Goal: Transaction & Acquisition: Book appointment/travel/reservation

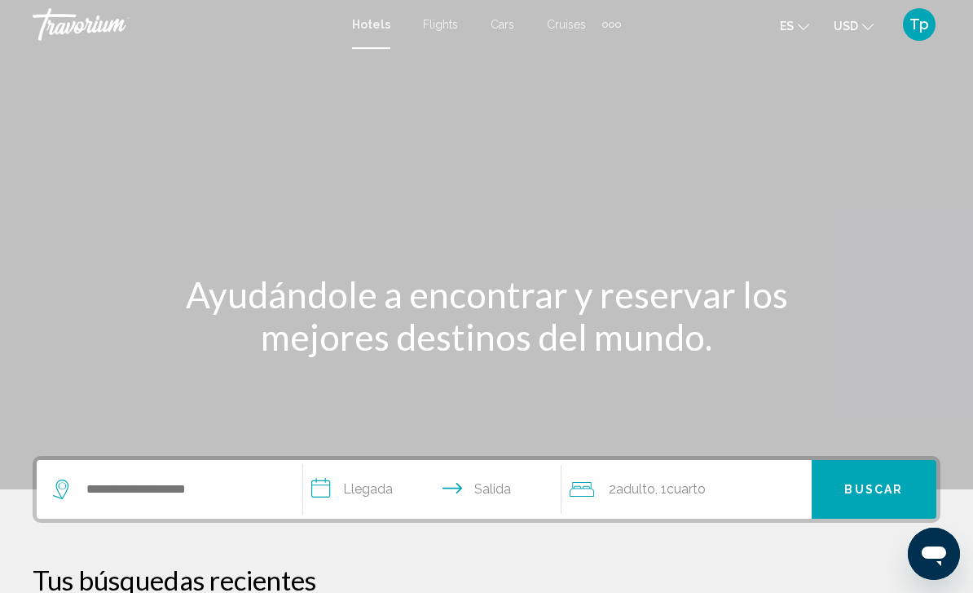
click at [838, 34] on button "USD USD ($) MXN (Mex$) CAD (Can$) GBP (£) EUR (€) AUD (A$) NZD (NZ$) CNY (CN¥)" at bounding box center [854, 26] width 40 height 24
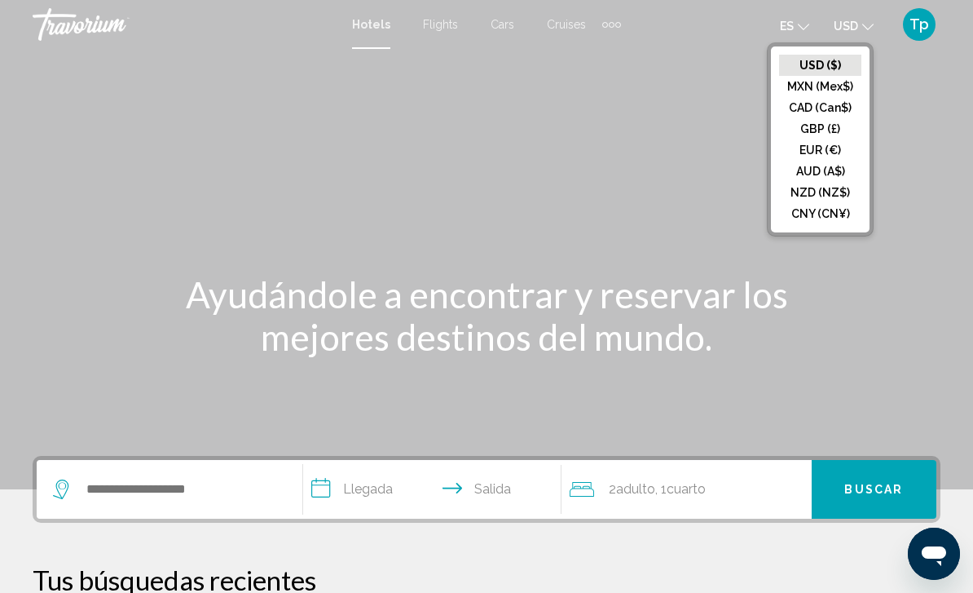
click at [808, 134] on button "GBP (£)" at bounding box center [820, 128] width 82 height 21
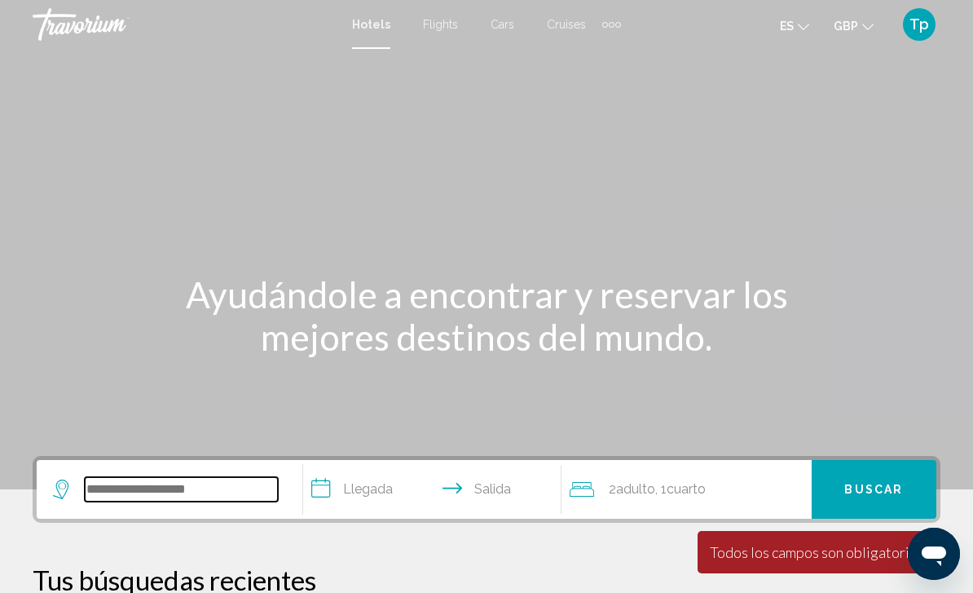
click at [223, 498] on input "Search widget" at bounding box center [181, 489] width 193 height 24
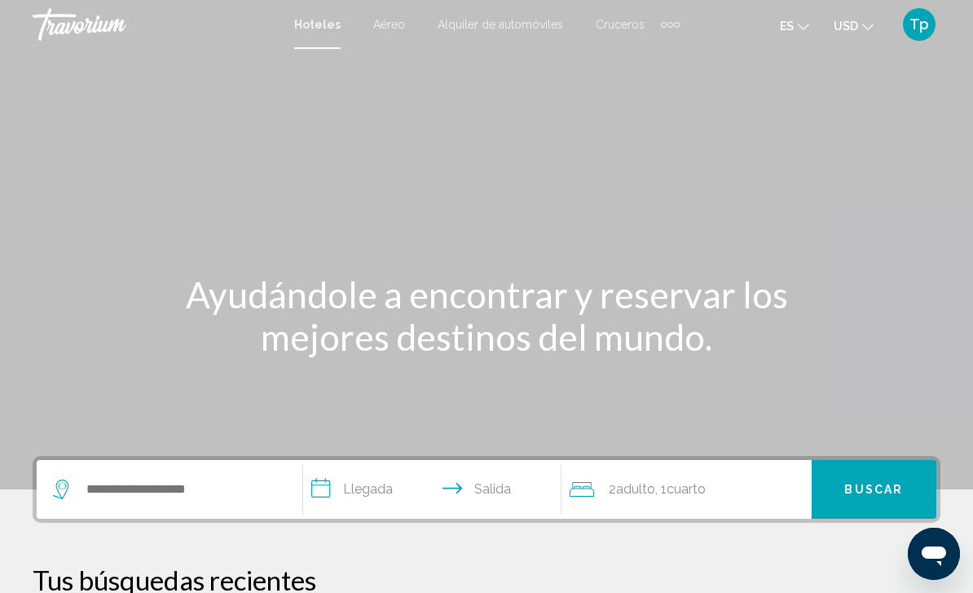
click at [849, 22] on span "USD" at bounding box center [846, 26] width 24 height 13
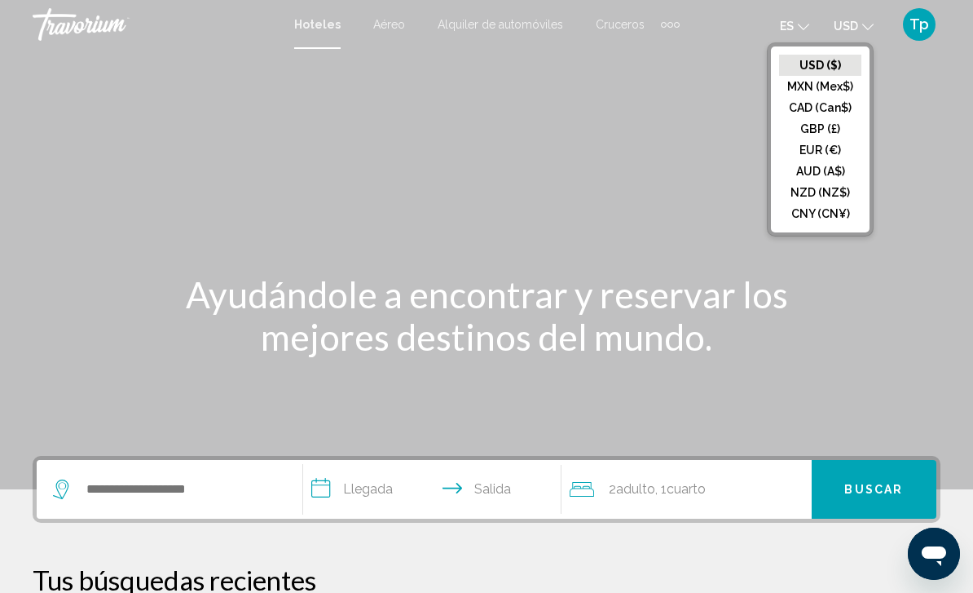
click at [820, 129] on button "GBP (£)" at bounding box center [820, 128] width 82 height 21
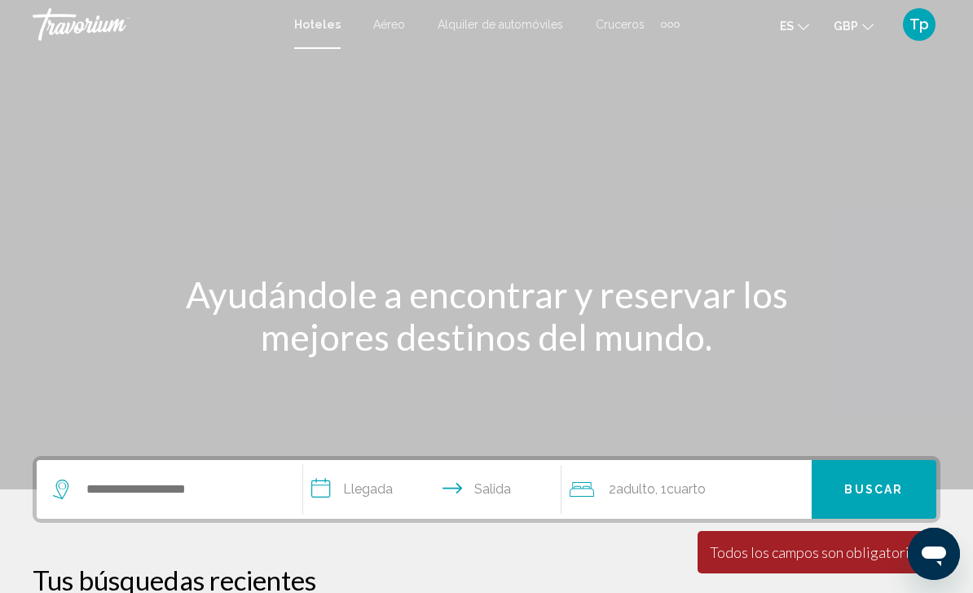
click at [676, 22] on div "Extra navigation items" at bounding box center [677, 25] width 6 height 6
click at [651, 51] on span "Actividades" at bounding box center [637, 54] width 60 height 13
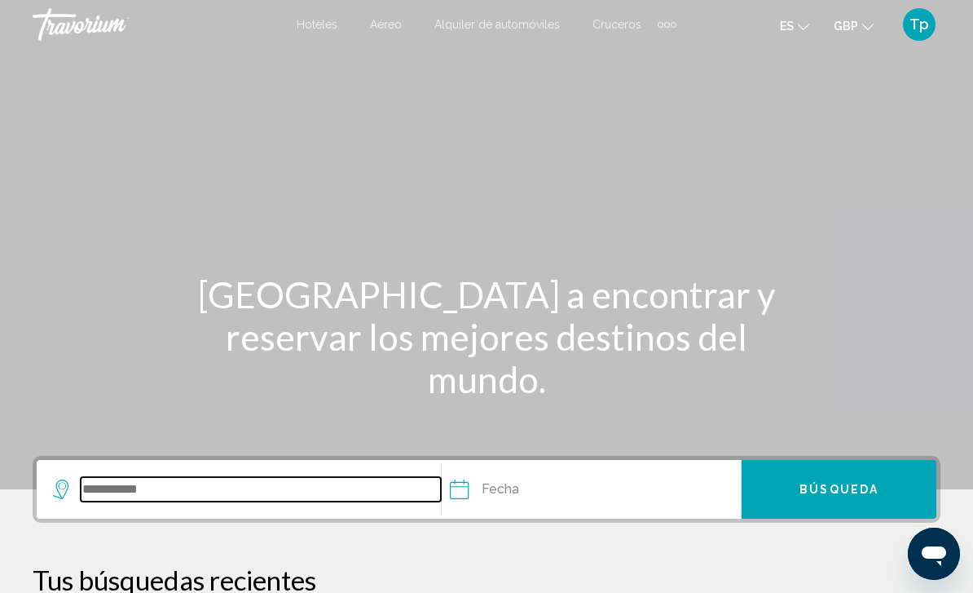
click at [109, 487] on input "Search widget" at bounding box center [261, 489] width 360 height 24
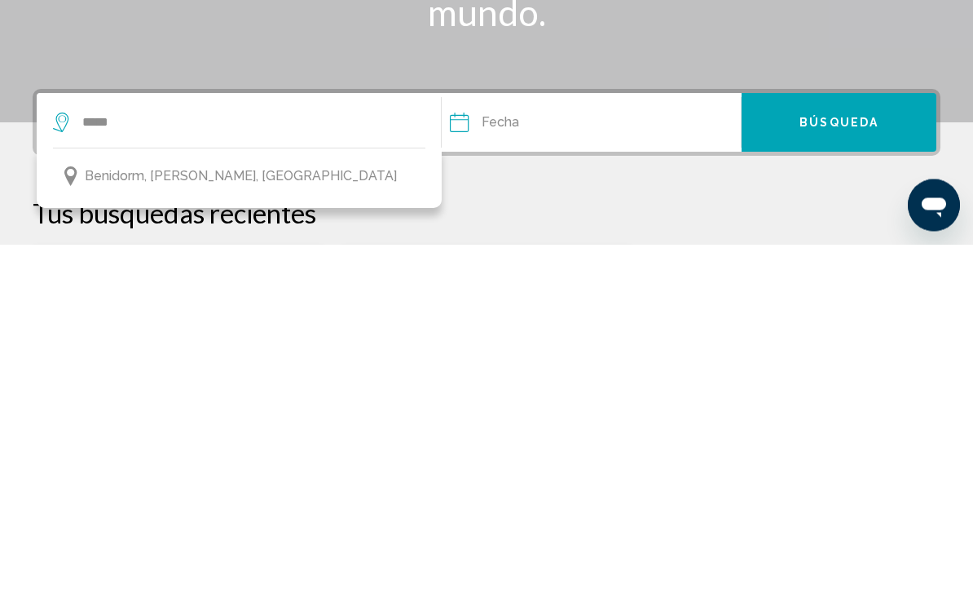
click at [232, 514] on span "Benidorm, Costa Blanca, España" at bounding box center [241, 525] width 312 height 23
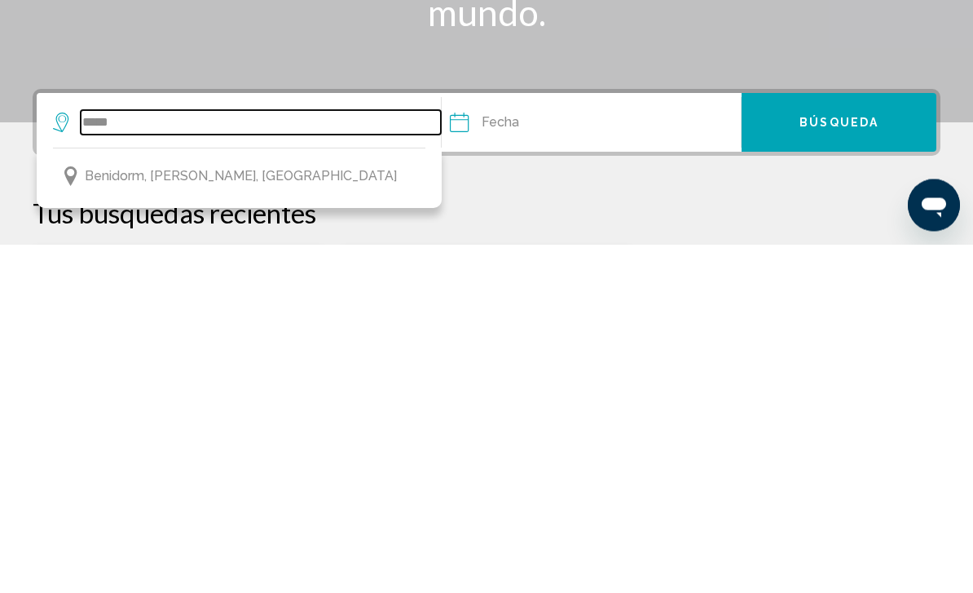
type input "**********"
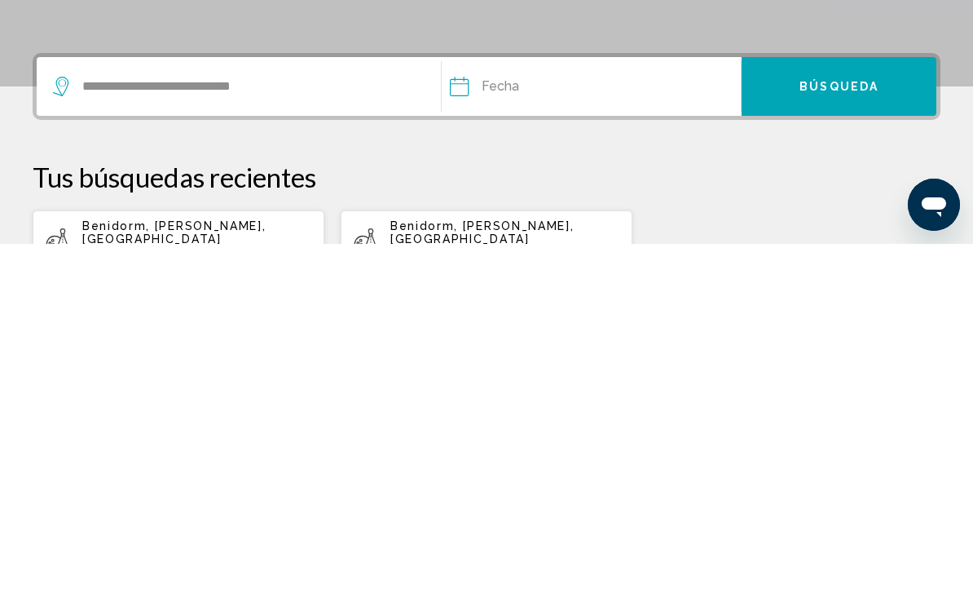
click at [527, 406] on input "Date" at bounding box center [522, 438] width 152 height 64
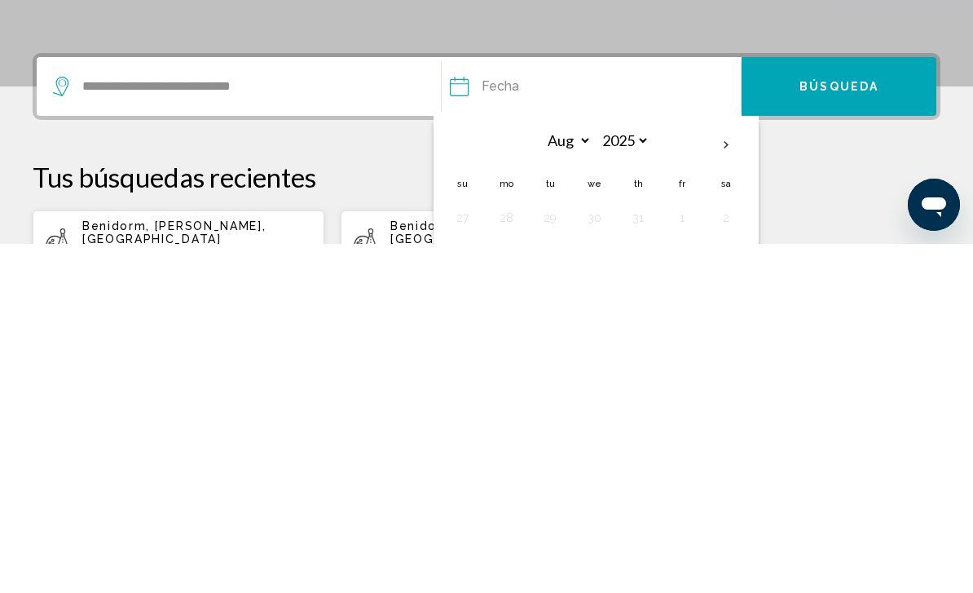
scroll to position [315, 0]
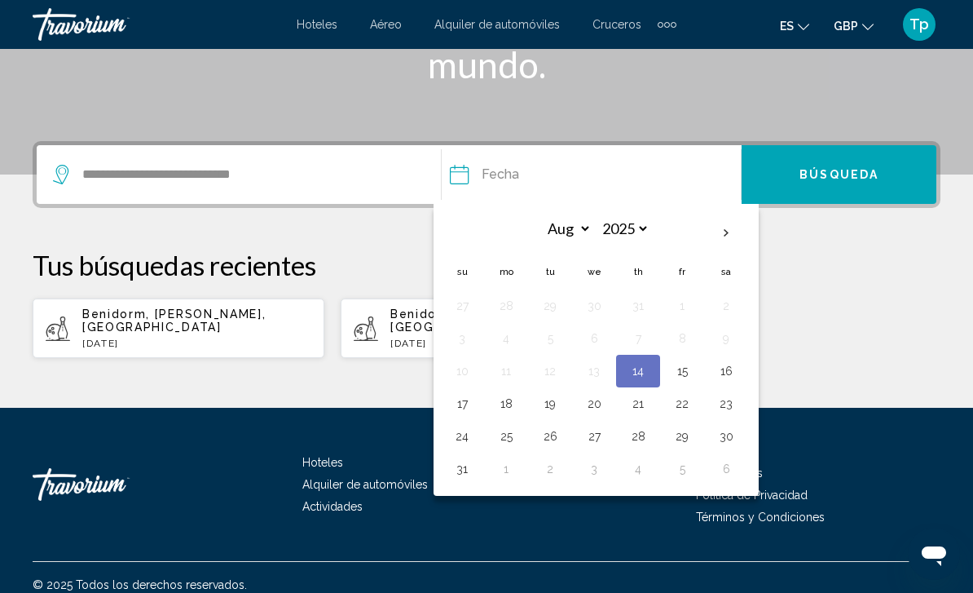
click at [641, 442] on button "28" at bounding box center [638, 436] width 26 height 23
type input "**********"
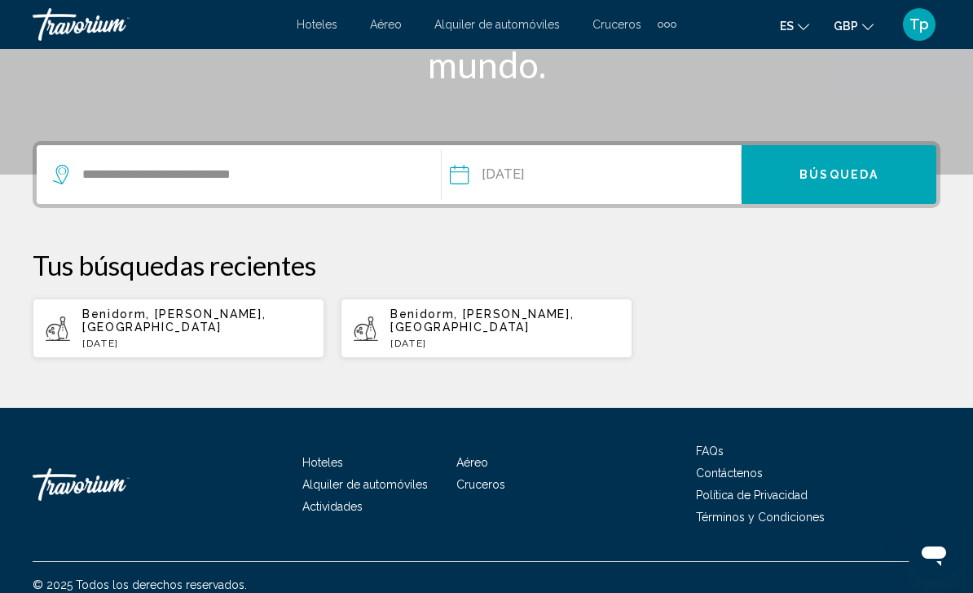
click at [836, 172] on span "Búsqueda" at bounding box center [839, 175] width 79 height 13
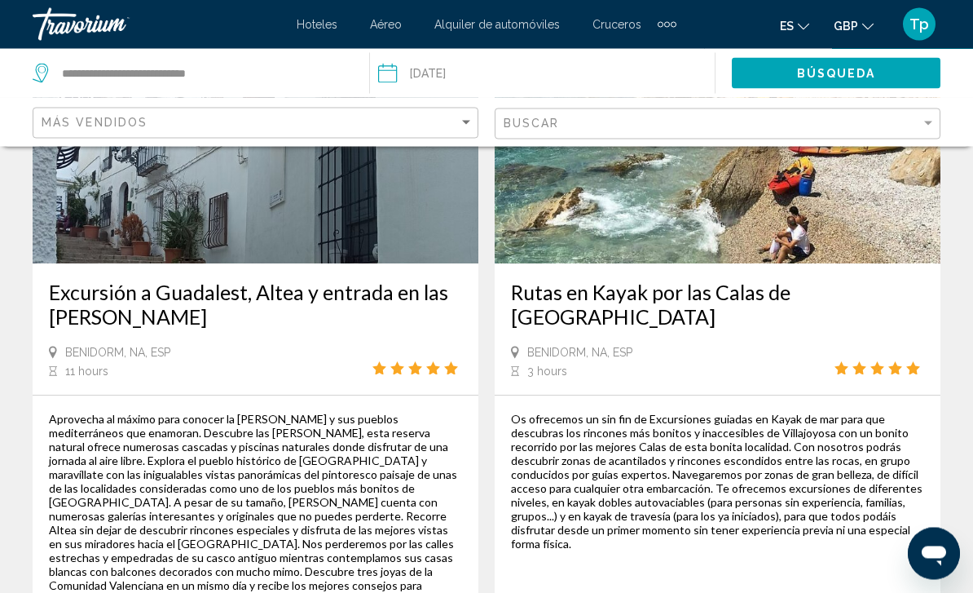
scroll to position [3946, 0]
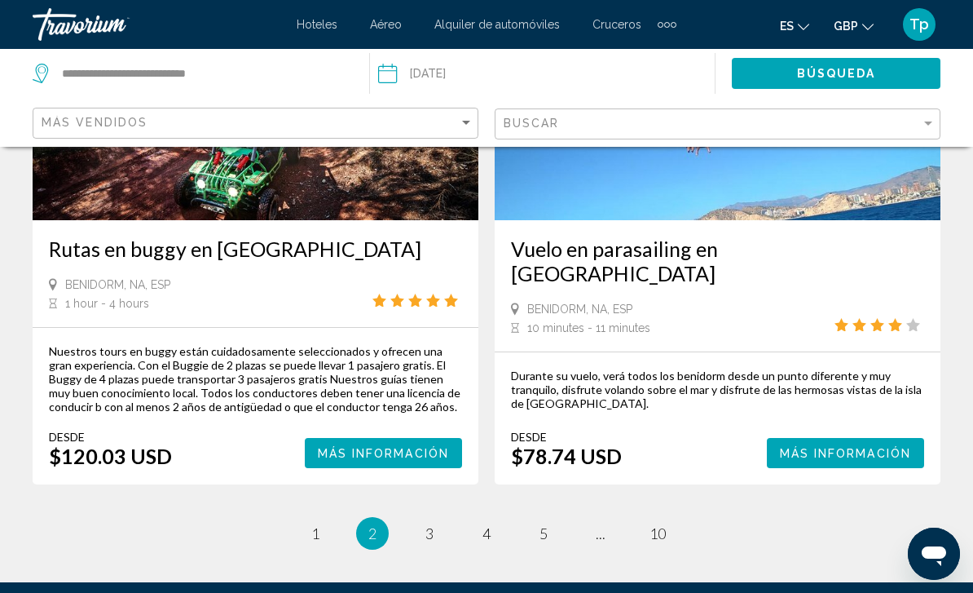
scroll to position [3615, 0]
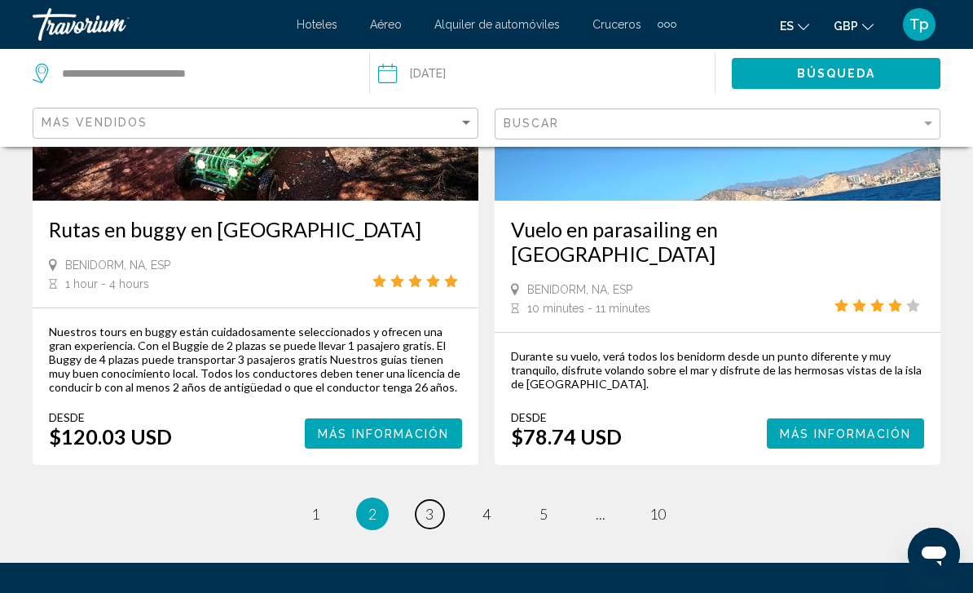
click at [430, 505] on span "3" at bounding box center [430, 514] width 8 height 18
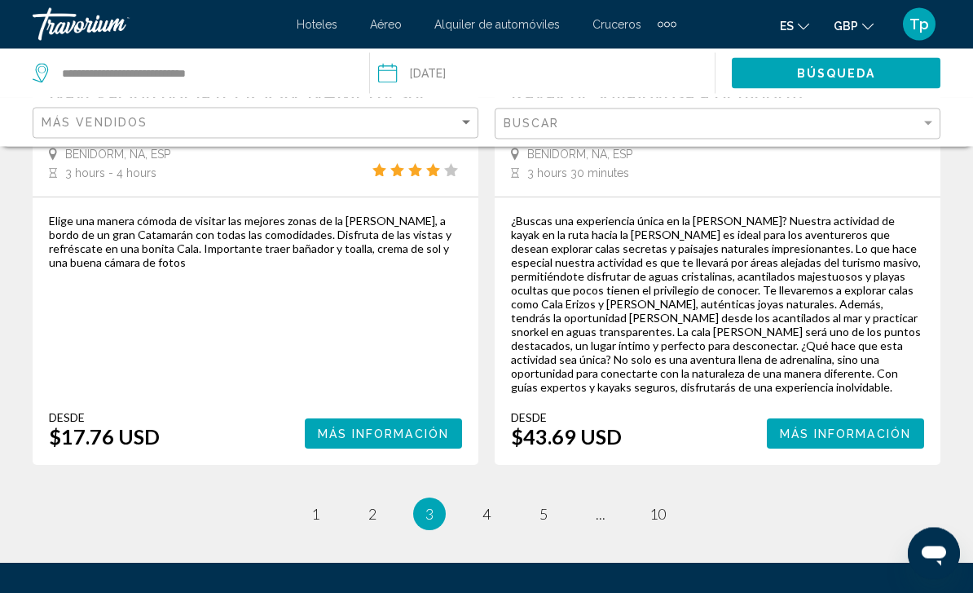
scroll to position [3532, 0]
click at [483, 505] on span "4" at bounding box center [487, 514] width 8 height 18
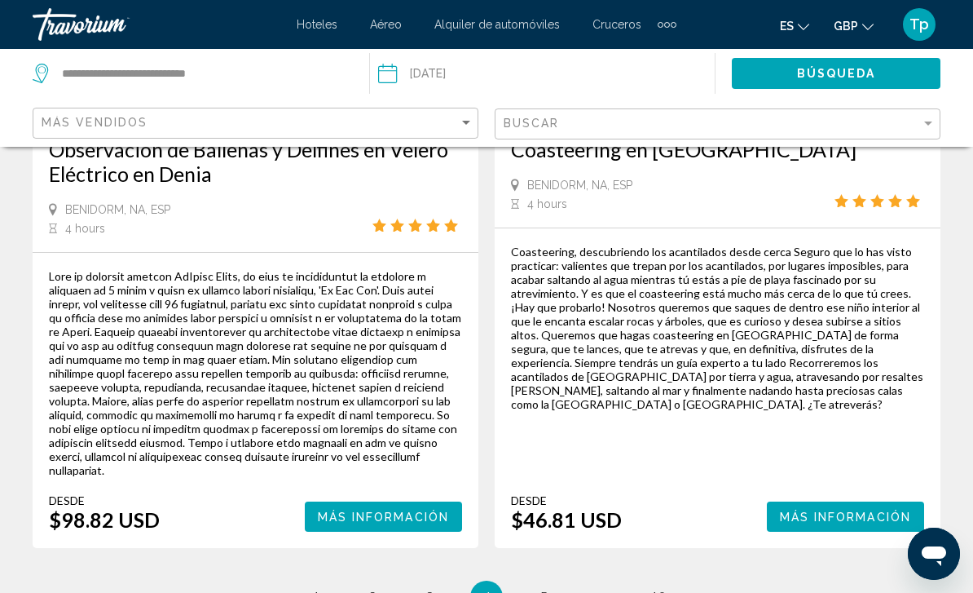
scroll to position [3809, 0]
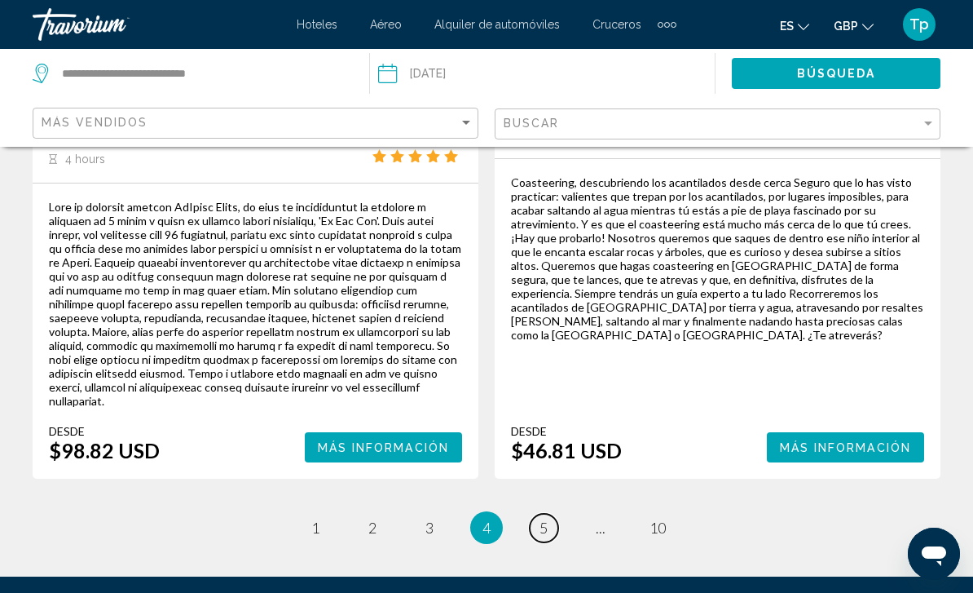
click at [549, 514] on link "page 5" at bounding box center [544, 528] width 29 height 29
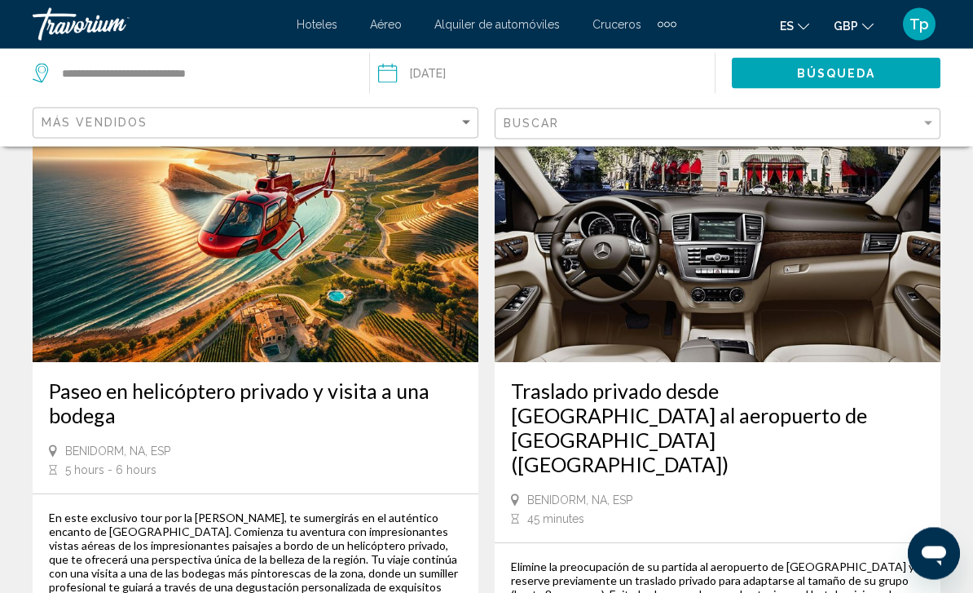
scroll to position [3625, 0]
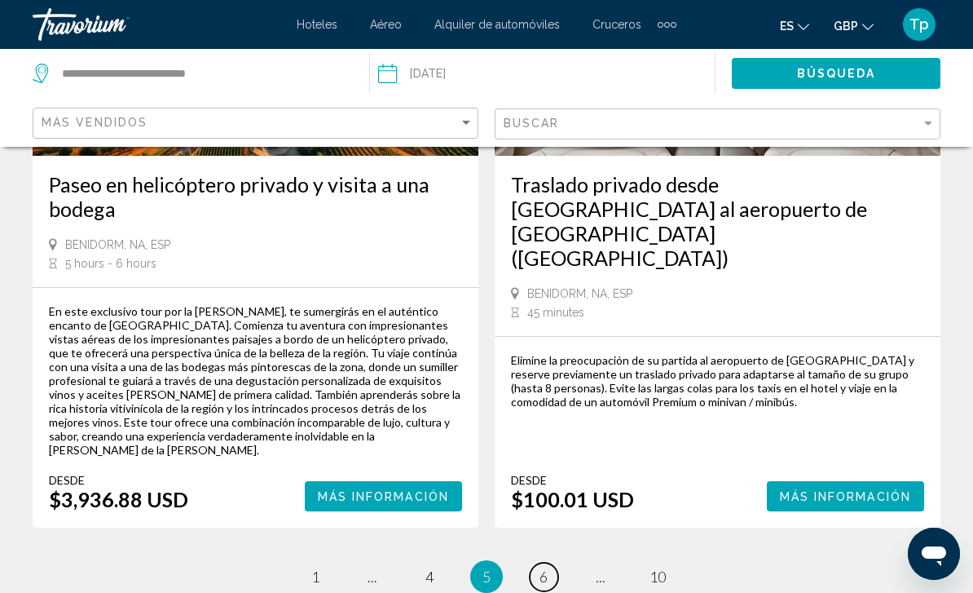
click at [544, 567] on span "6" at bounding box center [544, 576] width 8 height 18
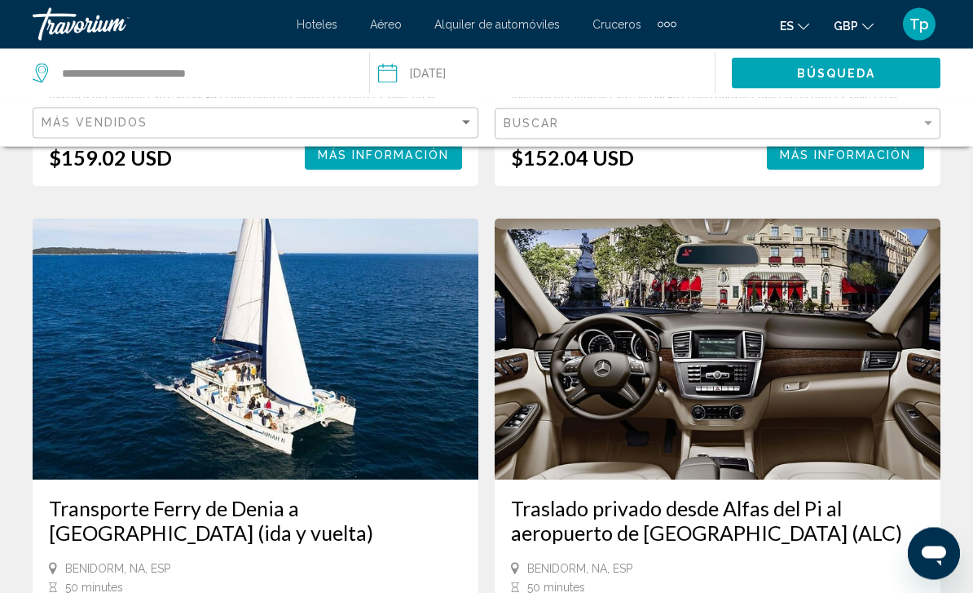
scroll to position [3428, 0]
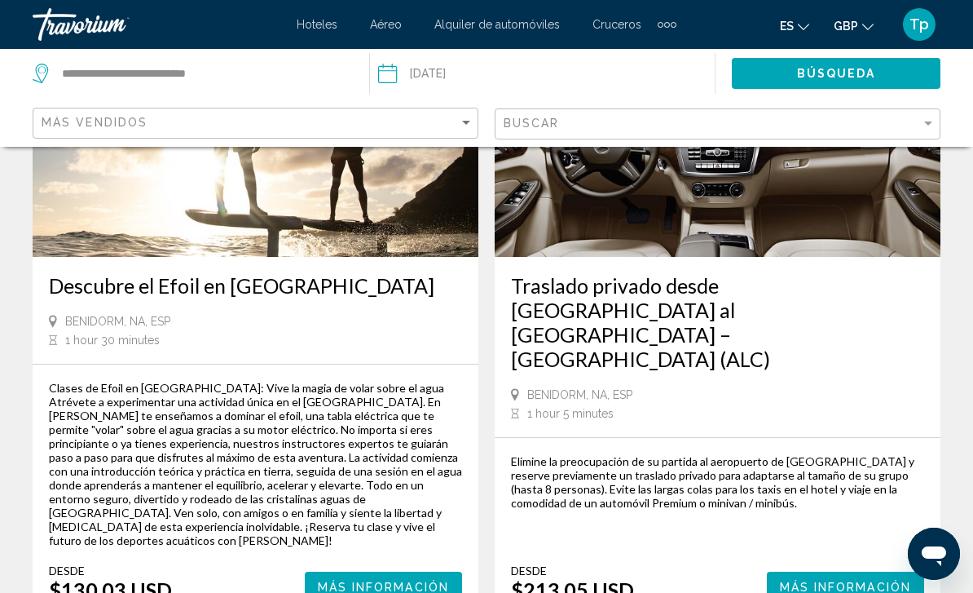
scroll to position [3715, 0]
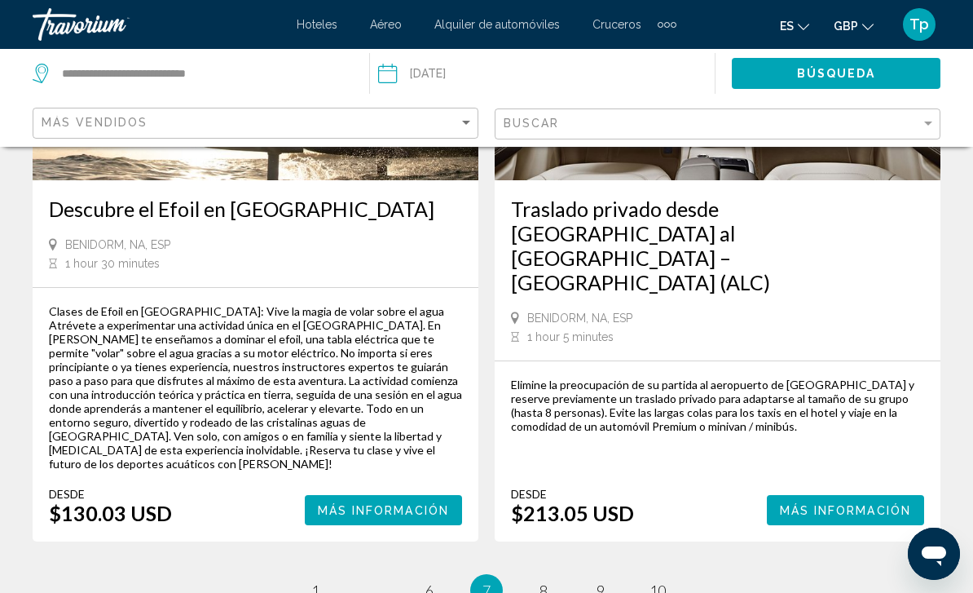
click at [538, 576] on link "page 8" at bounding box center [544, 590] width 29 height 29
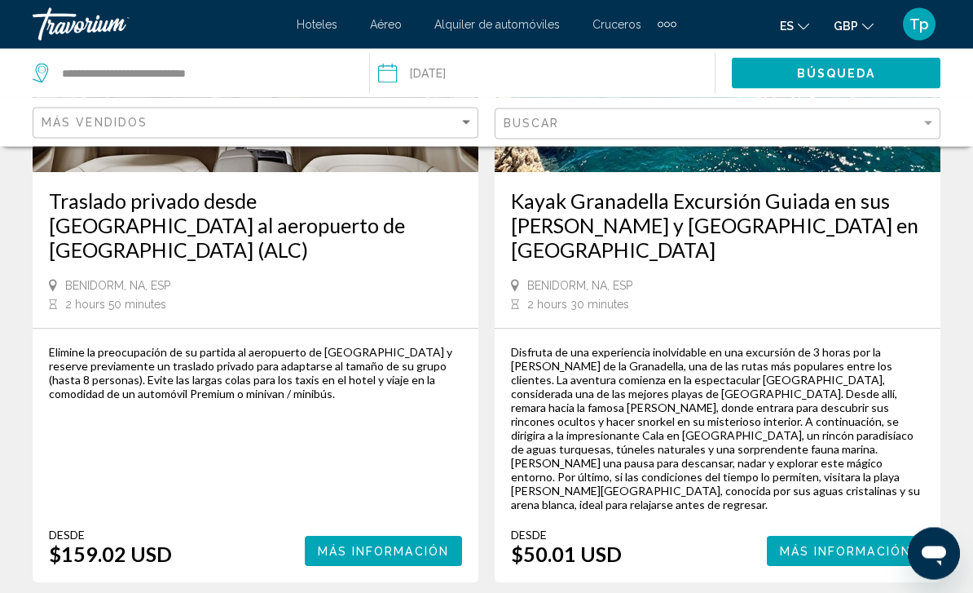
scroll to position [3719, 0]
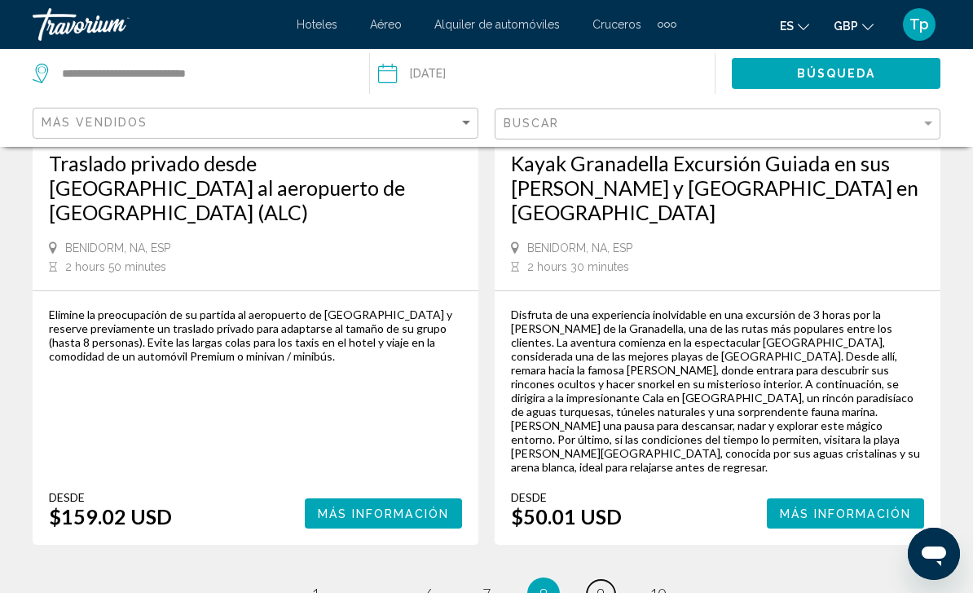
click at [605, 585] on span "9" at bounding box center [601, 594] width 8 height 18
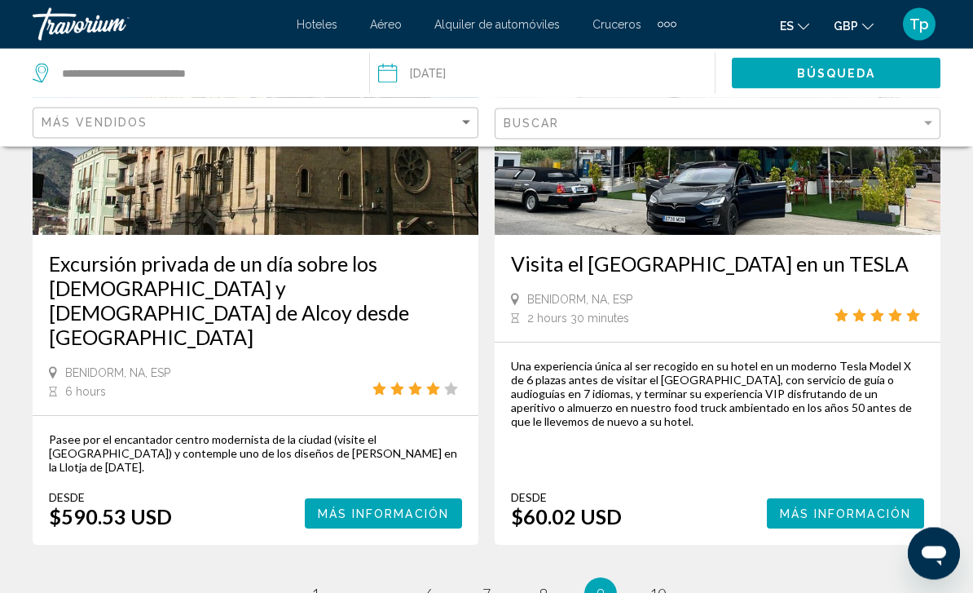
scroll to position [3556, 0]
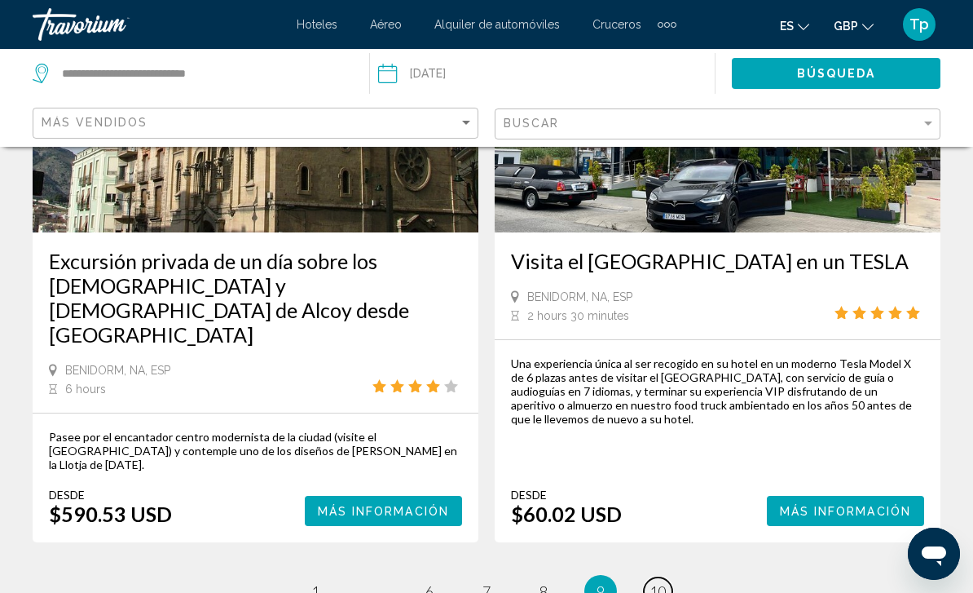
click at [657, 577] on link "page 10" at bounding box center [658, 591] width 29 height 29
